Goal: Find specific page/section: Find specific page/section

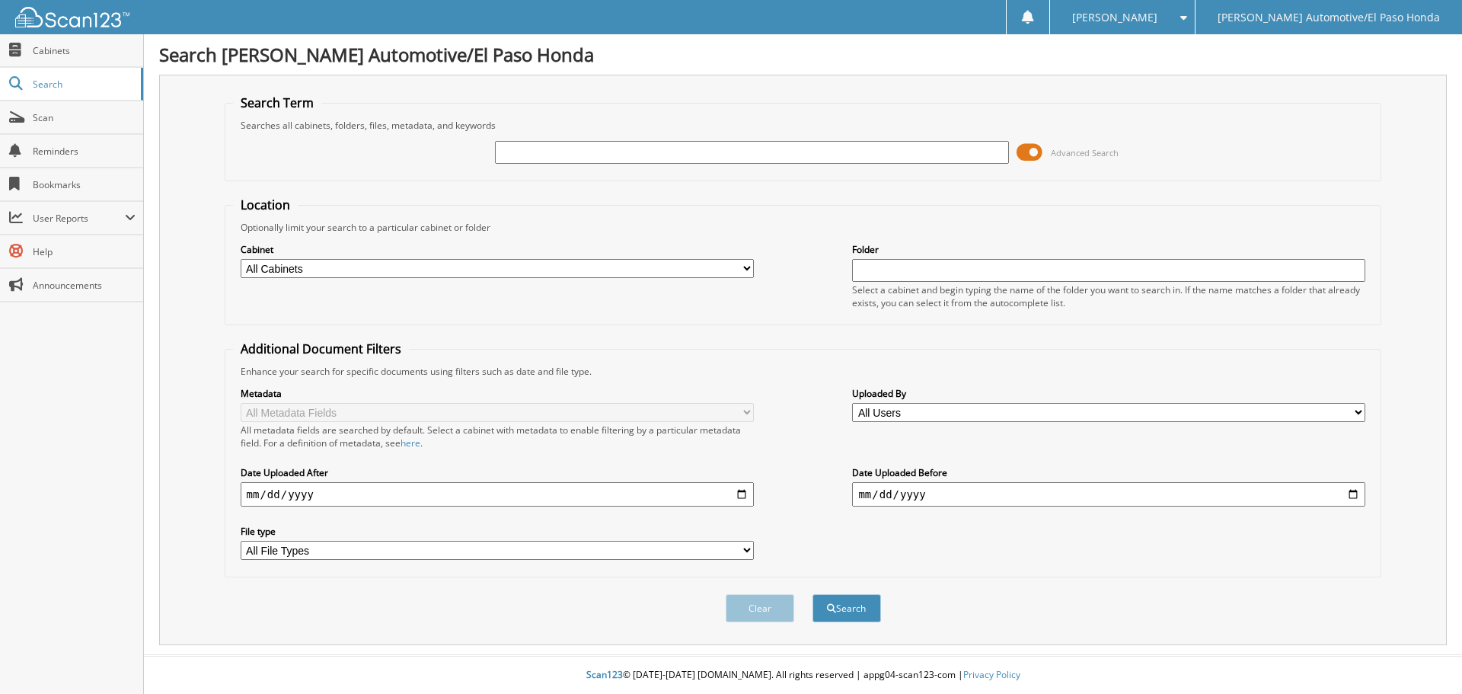
click at [559, 149] on input "text" at bounding box center [751, 152] width 513 height 23
type input "50941A"
click at [839, 606] on button "Search" at bounding box center [847, 608] width 69 height 28
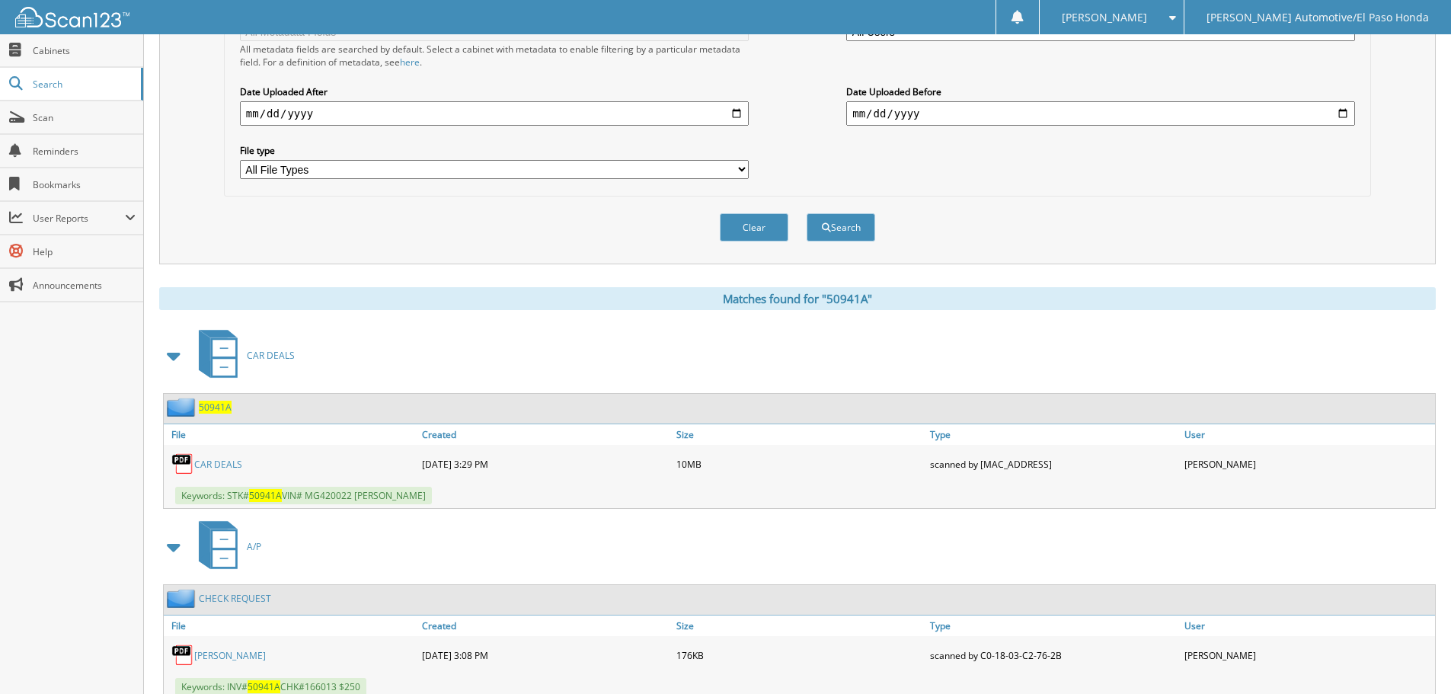
scroll to position [433, 0]
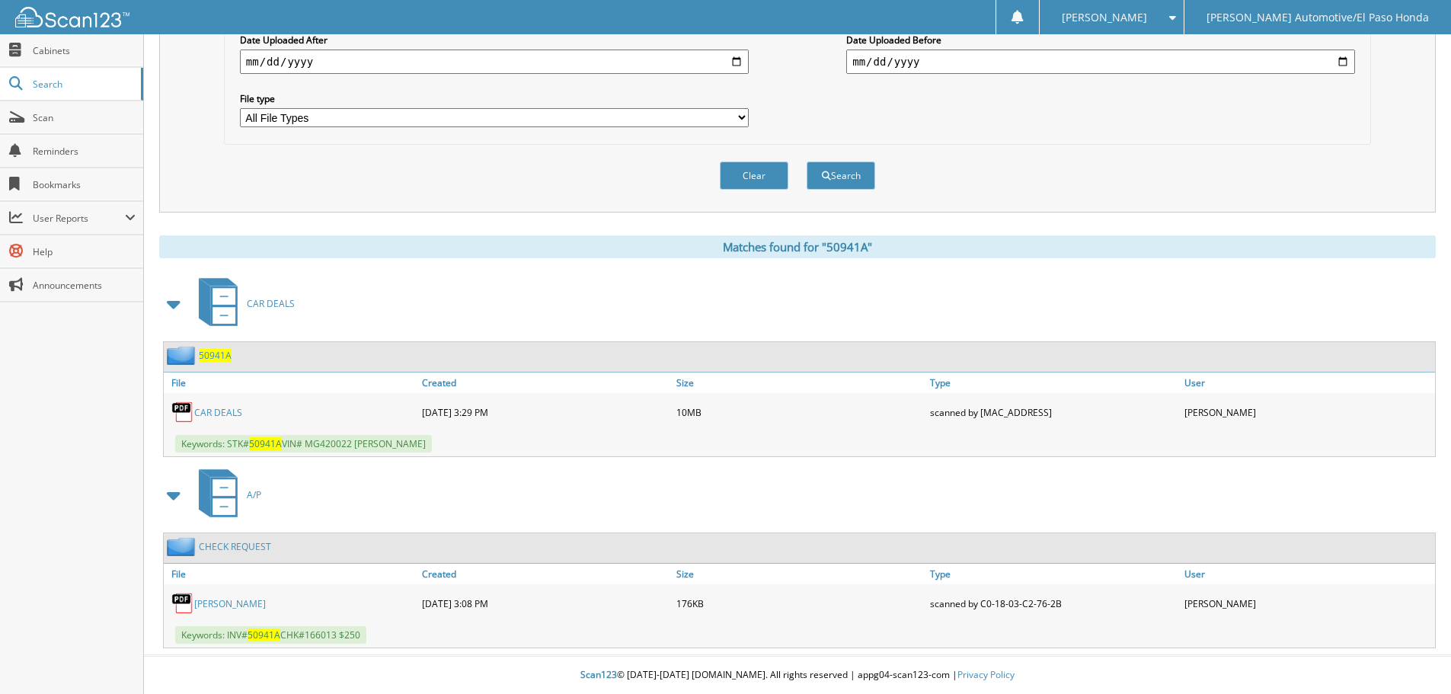
click at [229, 601] on link "[PERSON_NAME]" at bounding box center [230, 603] width 72 height 13
click at [643, 484] on div "A/P" at bounding box center [797, 495] width 1277 height 60
click at [209, 411] on link "CAR DEALS" at bounding box center [218, 412] width 48 height 13
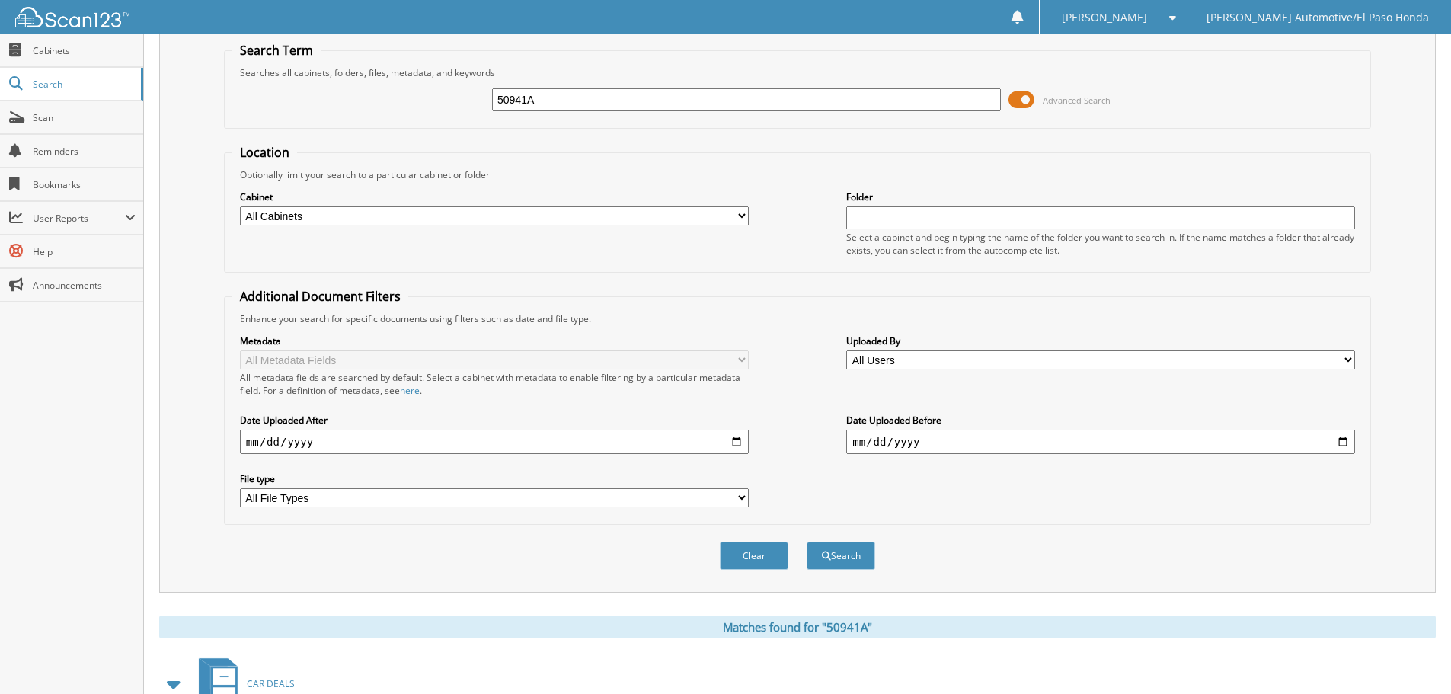
drag, startPoint x: 653, startPoint y: 91, endPoint x: 155, endPoint y: 107, distance: 498.4
click at [181, 86] on div "Search Term Searches all cabinets, folders, files, metadata, and keywords 50941…" at bounding box center [797, 307] width 1277 height 570
type input "51676A"
click at [840, 563] on button "Search" at bounding box center [841, 556] width 69 height 28
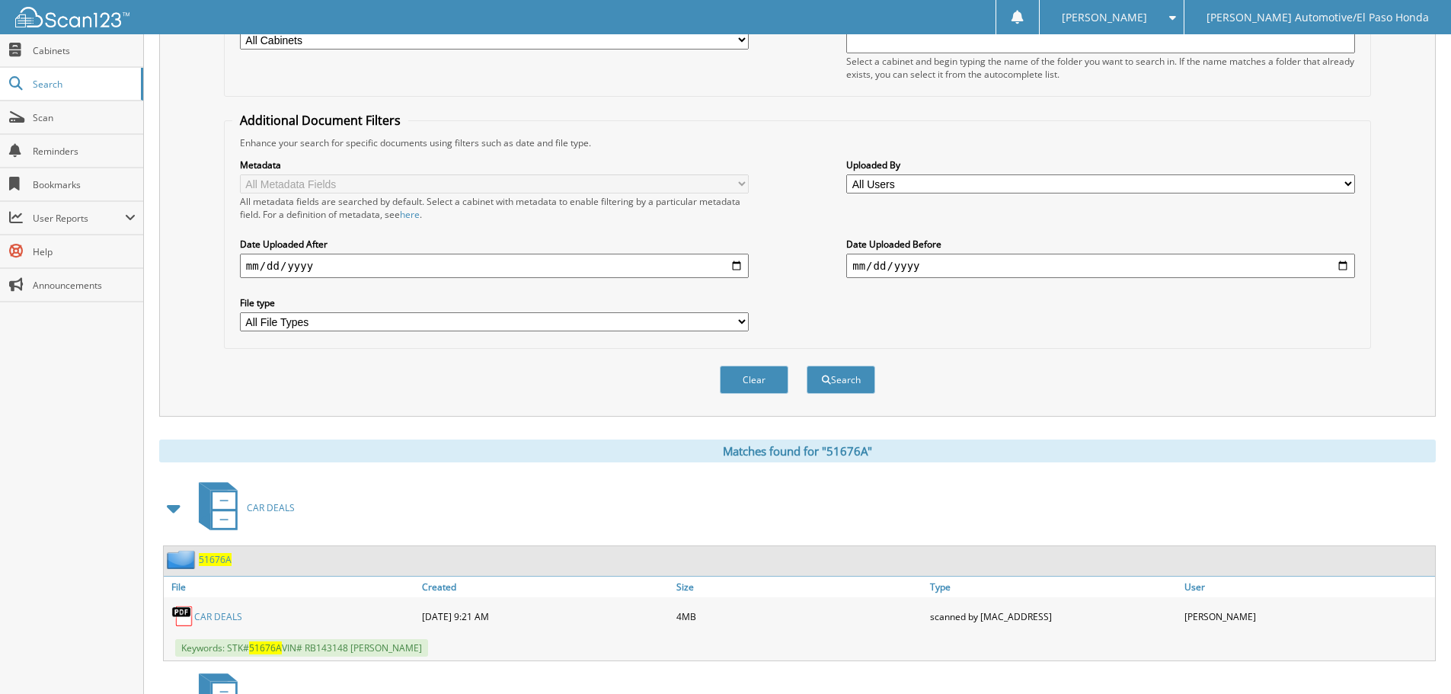
scroll to position [433, 0]
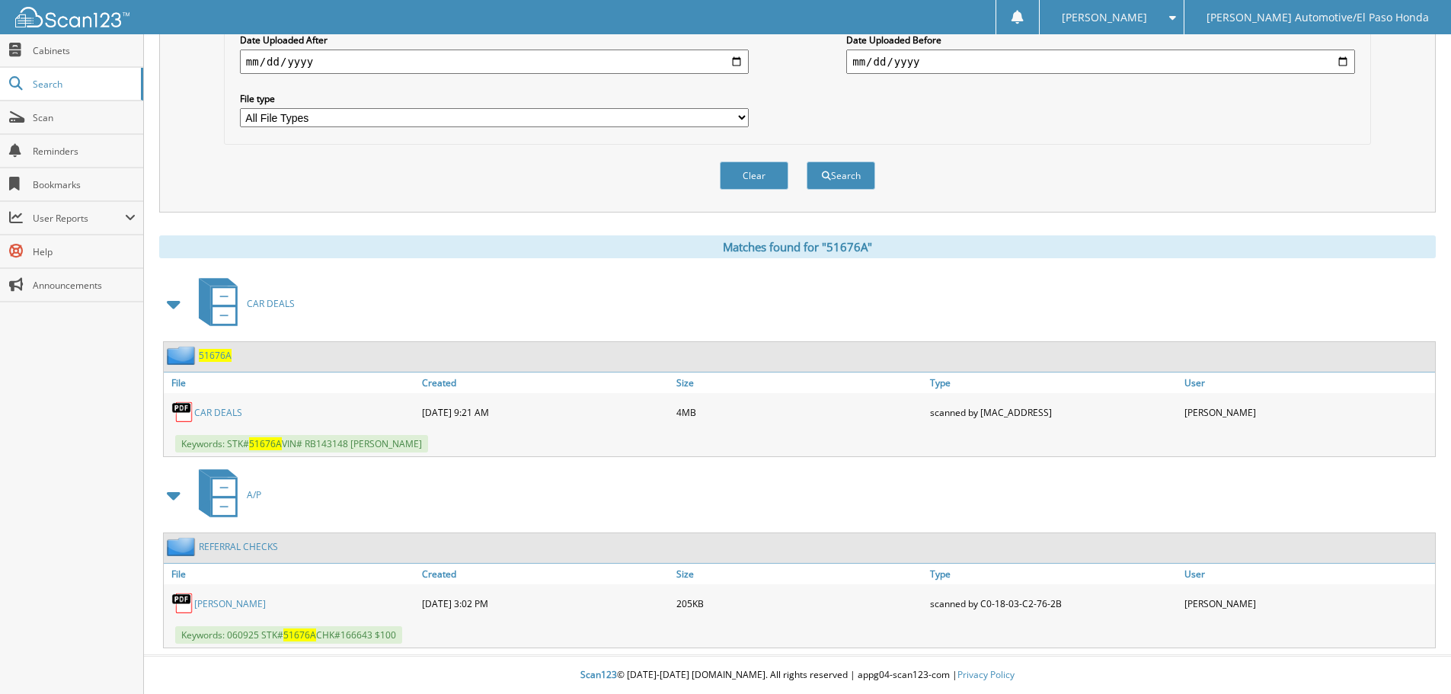
click at [266, 602] on link "MICHAEL COTTMAN" at bounding box center [230, 603] width 72 height 13
click at [202, 351] on span "51676A" at bounding box center [215, 355] width 33 height 13
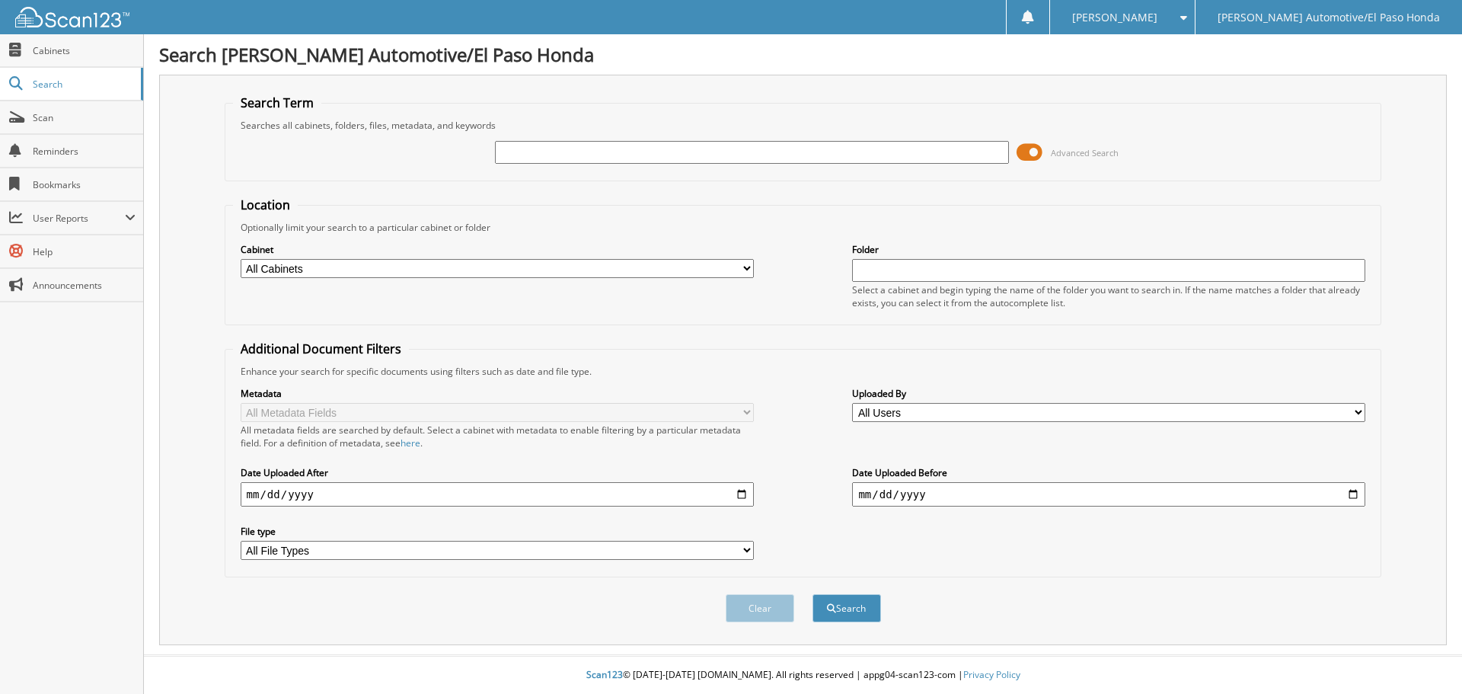
click at [567, 156] on input "text" at bounding box center [751, 152] width 513 height 23
type input "49827A"
click at [863, 607] on button "Search" at bounding box center [847, 608] width 69 height 28
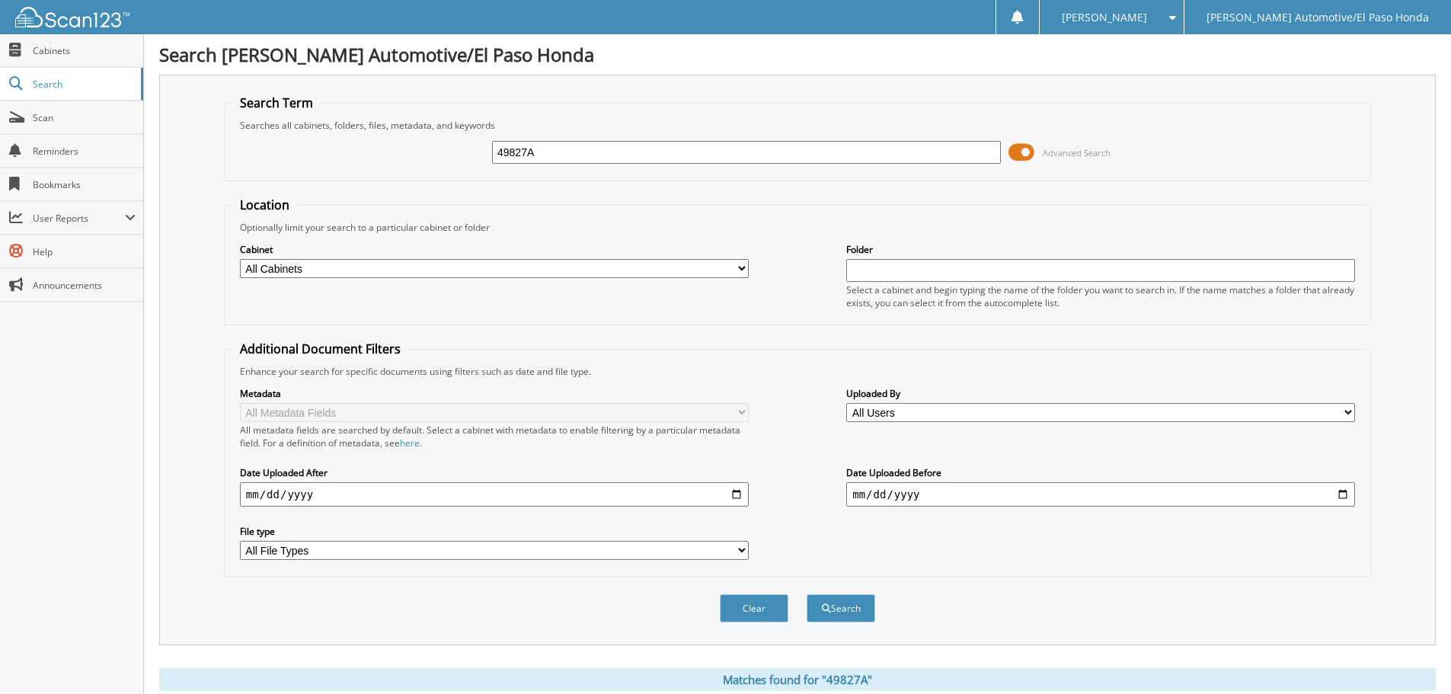
scroll to position [472, 0]
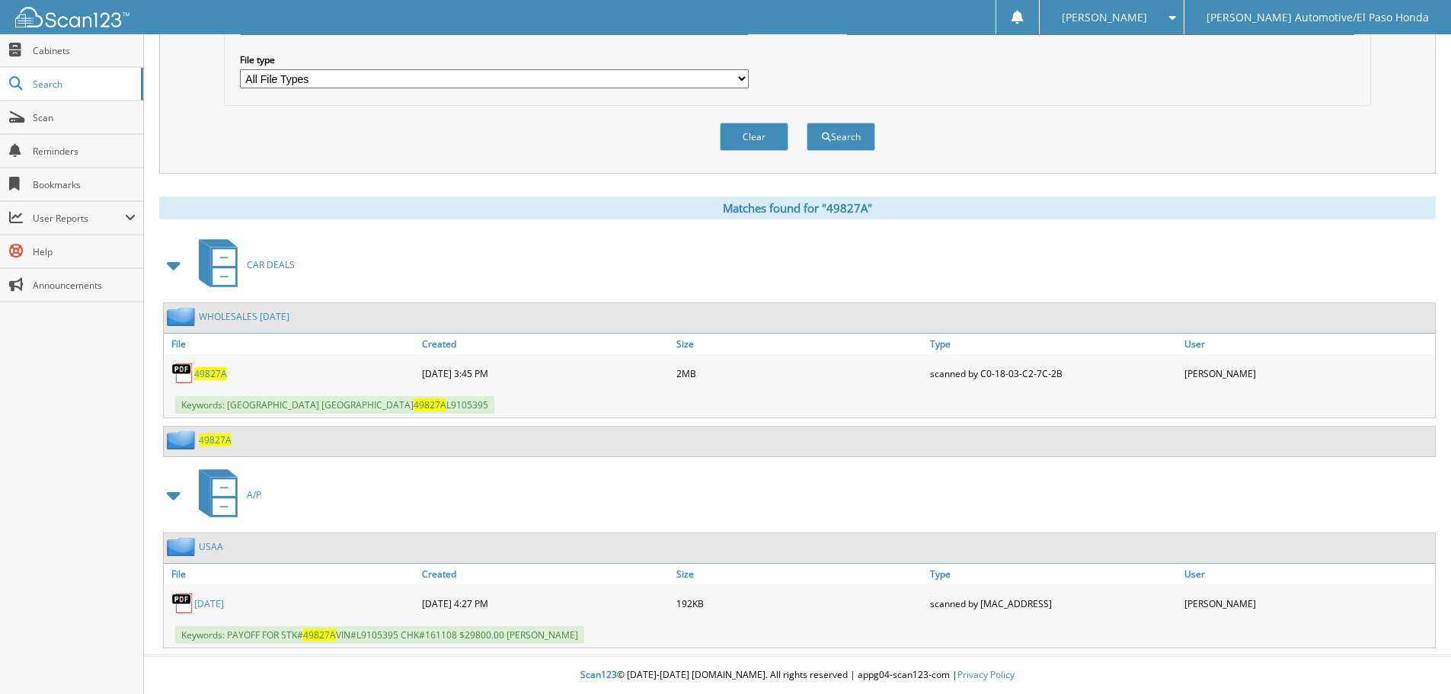
click at [224, 604] on link "6/11/2024" at bounding box center [209, 603] width 30 height 13
